Goal: Information Seeking & Learning: Learn about a topic

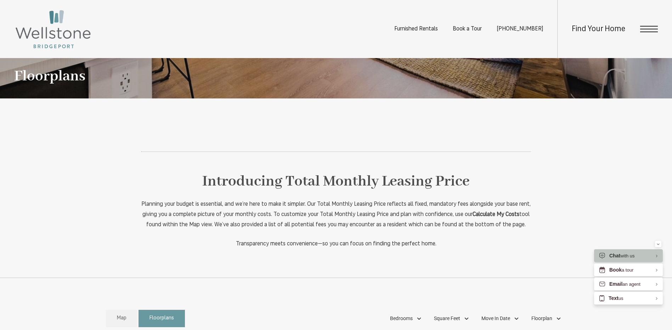
scroll to position [319, 0]
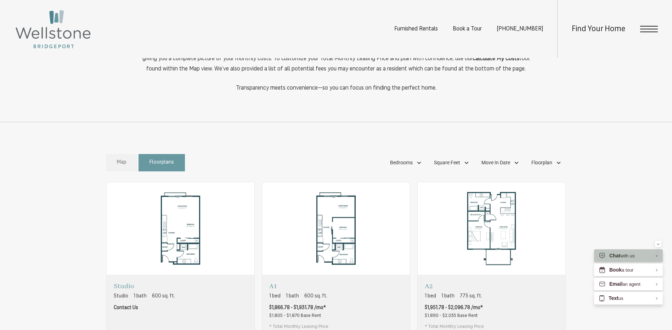
click at [124, 167] on span "Map" at bounding box center [122, 163] width 10 height 8
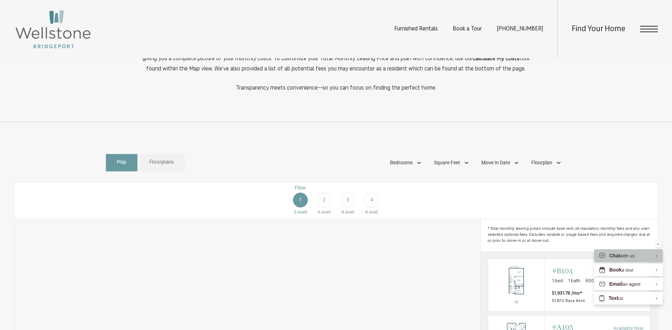
scroll to position [425, 0]
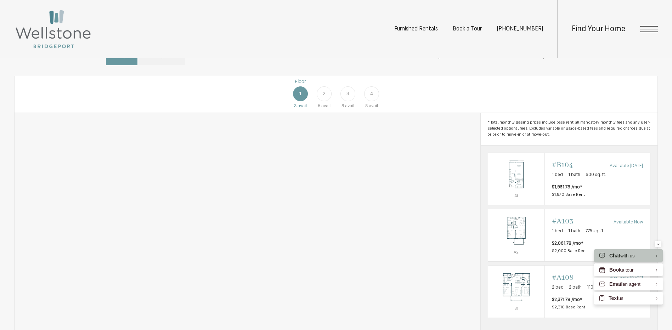
click at [373, 97] on span "4" at bounding box center [371, 93] width 3 height 7
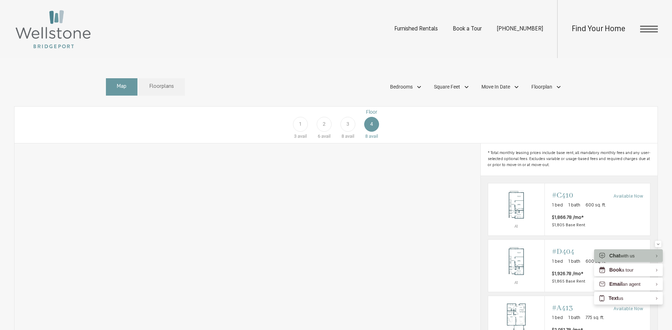
scroll to position [354, 0]
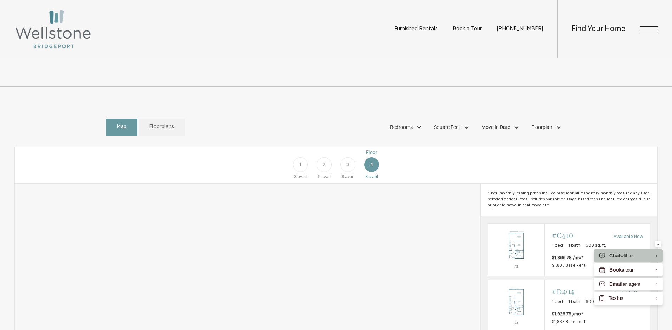
click at [325, 172] on div "2" at bounding box center [324, 164] width 15 height 15
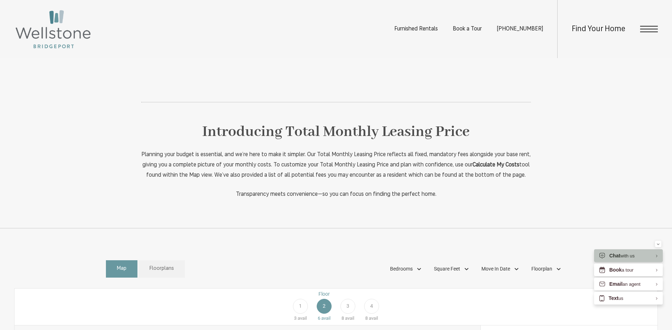
scroll to position [390, 0]
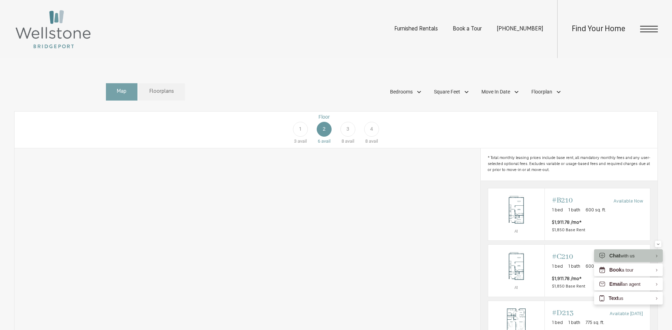
click at [125, 96] on span "Map" at bounding box center [122, 92] width 10 height 8
click at [168, 96] on span "Floorplans" at bounding box center [162, 92] width 24 height 8
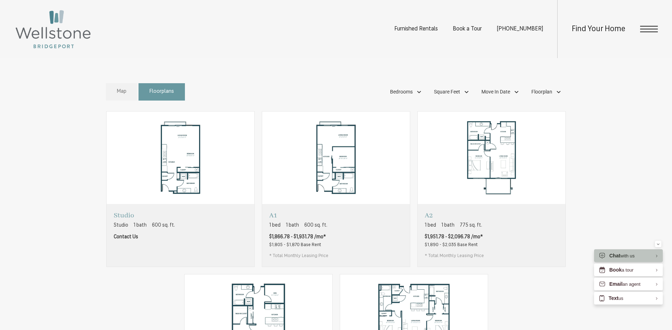
click at [119, 96] on span "Map" at bounding box center [122, 92] width 10 height 8
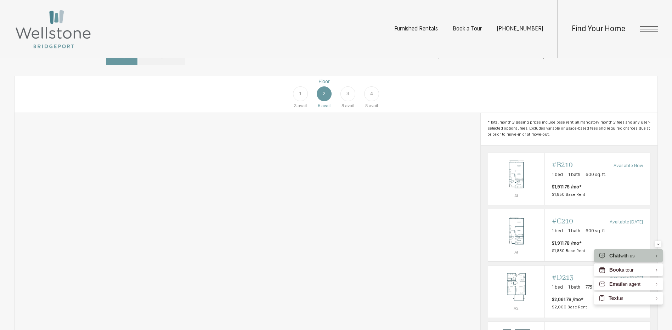
scroll to position [213, 0]
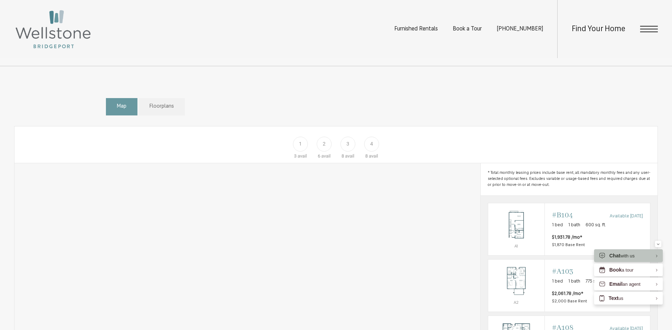
scroll to position [427, 0]
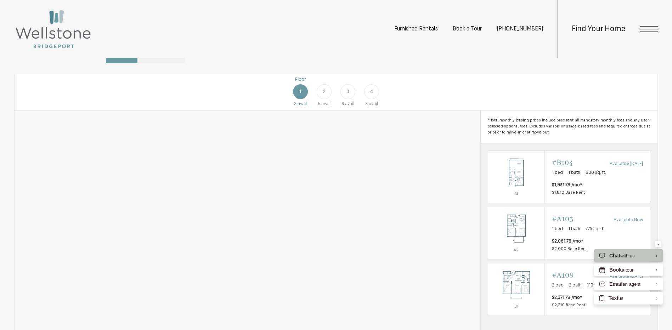
click at [326, 99] on div "2" at bounding box center [324, 91] width 15 height 15
click at [349, 95] on span "3" at bounding box center [348, 91] width 3 height 7
click at [375, 99] on div "4" at bounding box center [371, 91] width 15 height 15
click at [348, 95] on span "3" at bounding box center [348, 91] width 3 height 7
click at [326, 99] on div "2" at bounding box center [324, 91] width 15 height 15
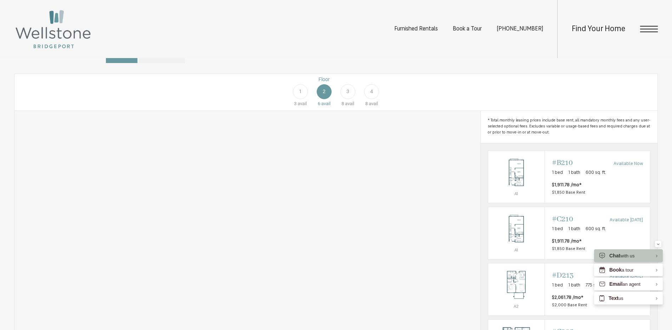
click at [346, 99] on div "3" at bounding box center [348, 91] width 15 height 15
click at [326, 99] on div "2" at bounding box center [324, 91] width 15 height 15
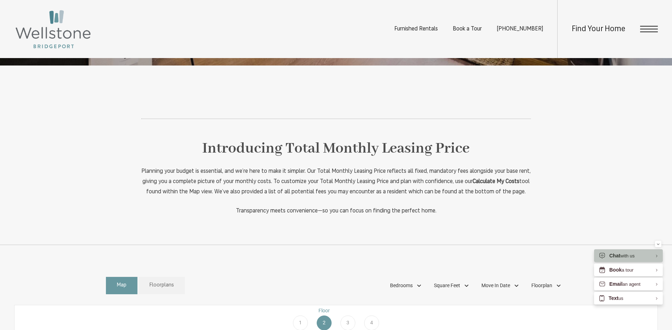
scroll to position [284, 0]
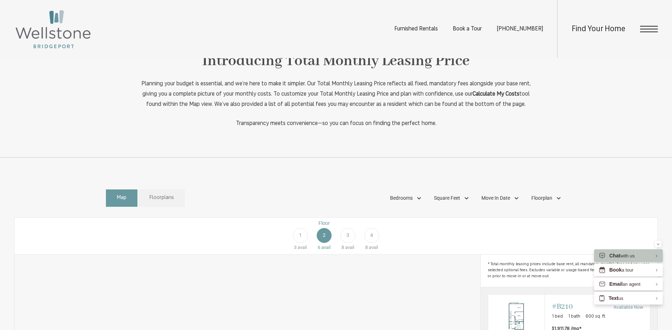
click at [159, 202] on span "Floorplans" at bounding box center [162, 198] width 24 height 8
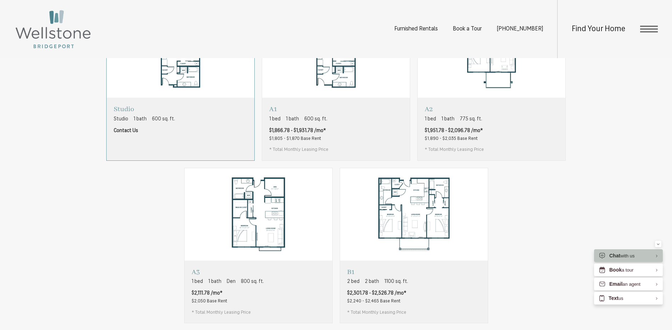
scroll to position [461, 0]
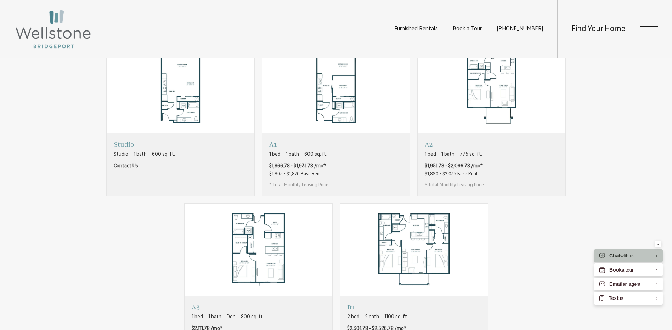
click at [282, 177] on span "$1,805 - $1,870 Base Rent" at bounding box center [295, 174] width 52 height 5
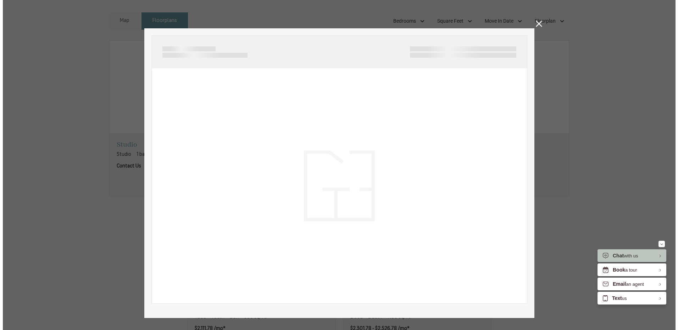
scroll to position [0, 0]
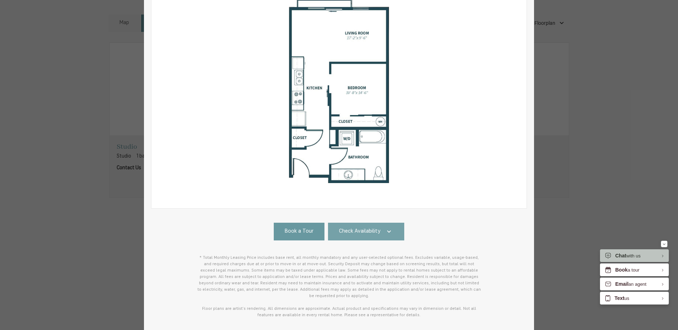
click at [368, 233] on span "Check Availability" at bounding box center [359, 232] width 41 height 8
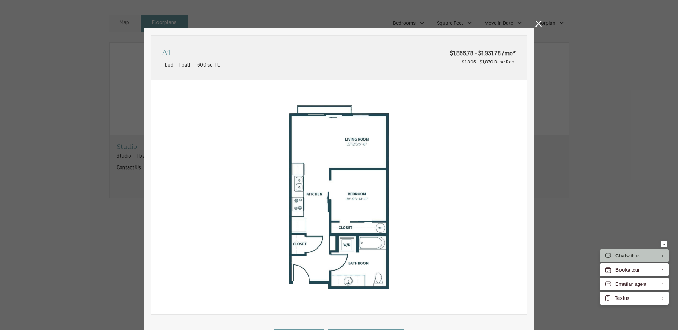
click at [536, 26] on icon at bounding box center [538, 24] width 6 height 6
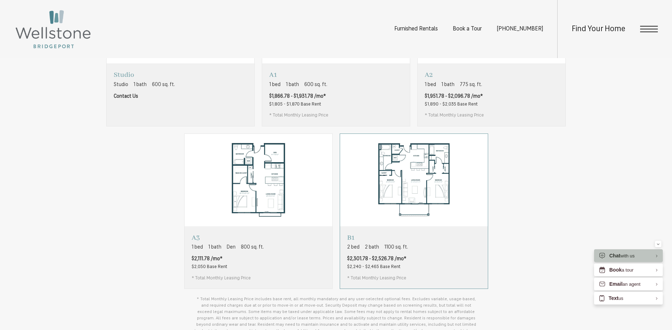
scroll to position [532, 0]
